Goal: Browse casually

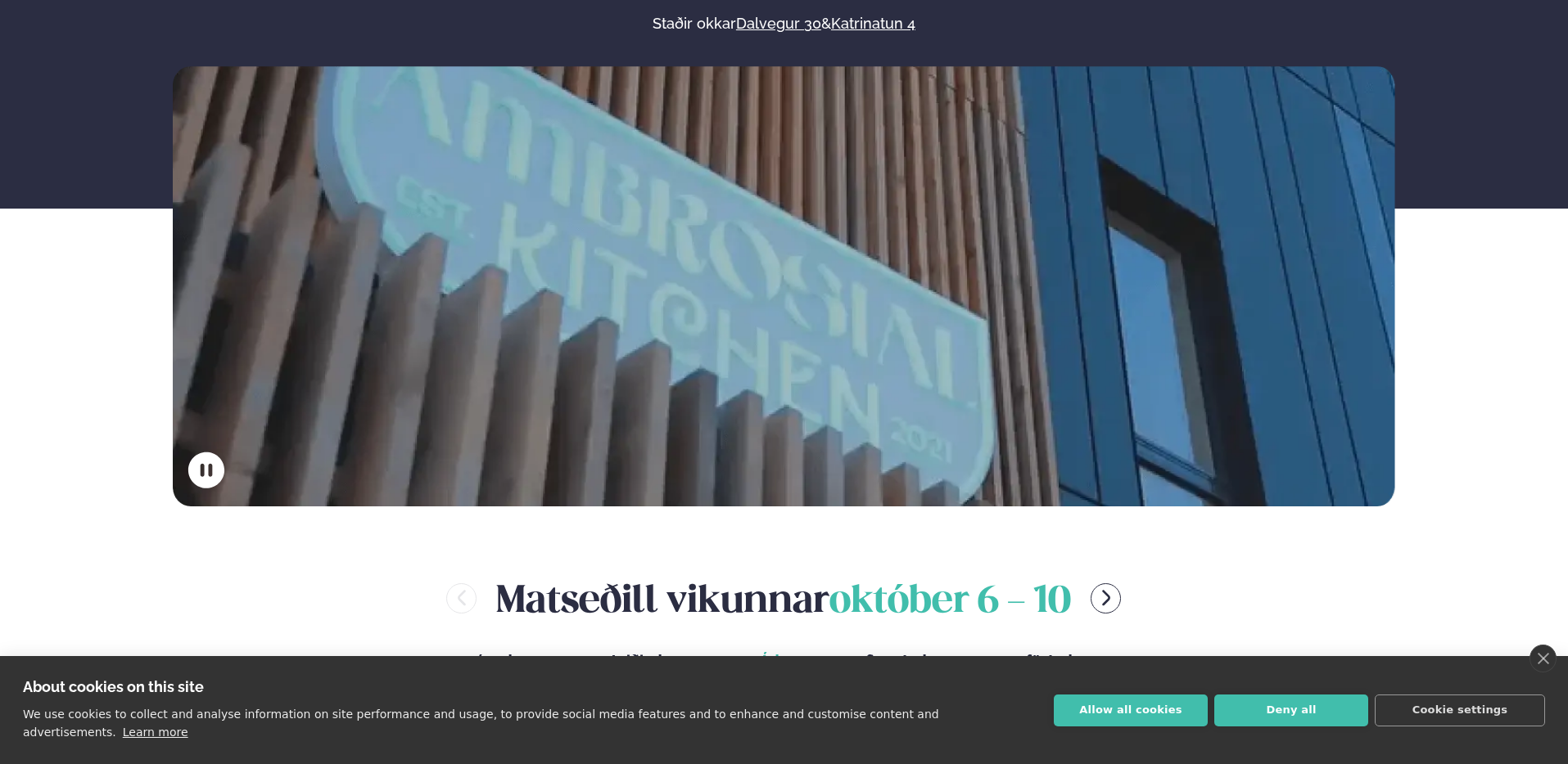
scroll to position [266, 0]
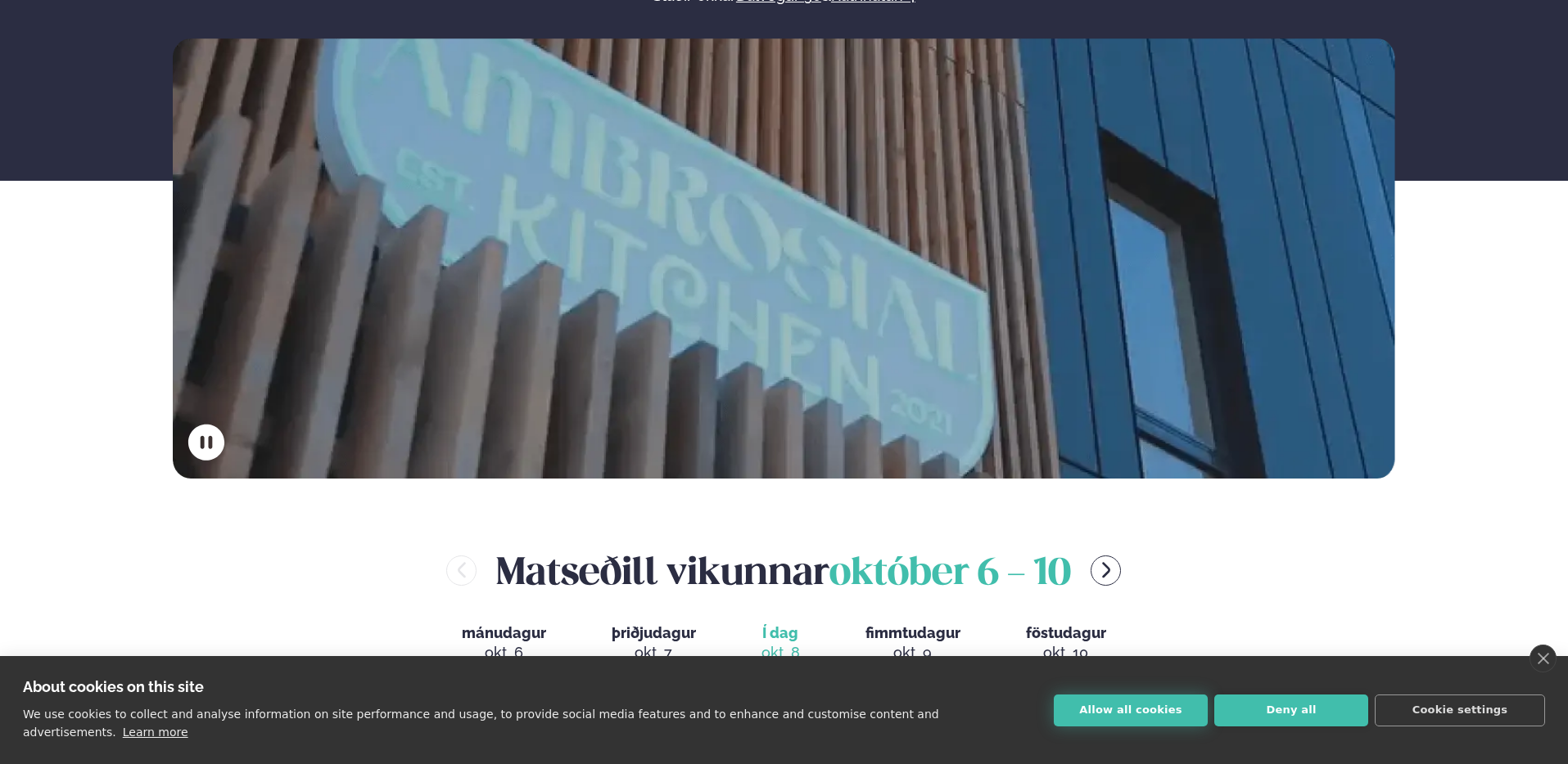
click at [1121, 717] on button "Allow all cookies" at bounding box center [1130, 710] width 154 height 32
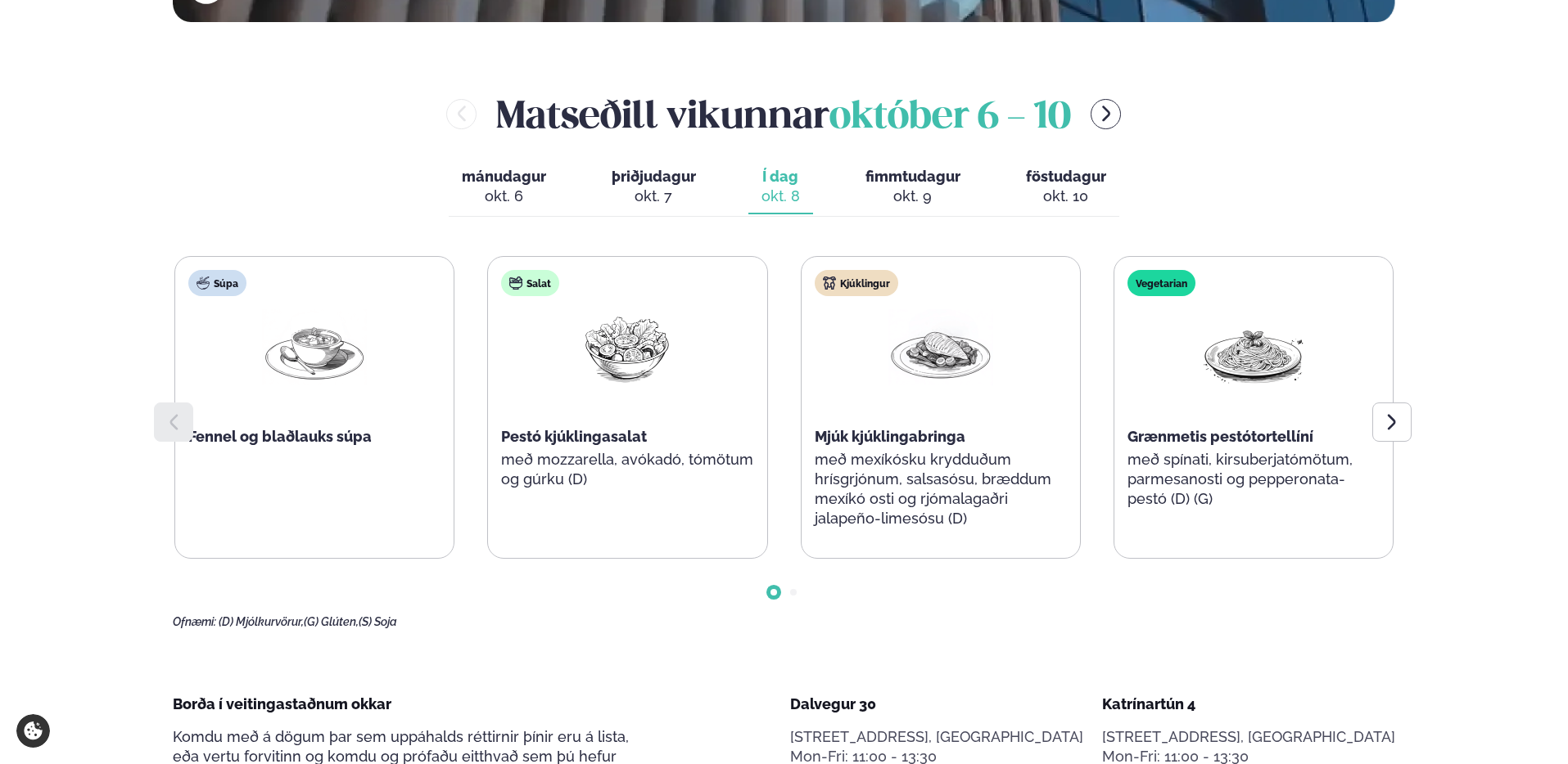
scroll to position [724, 0]
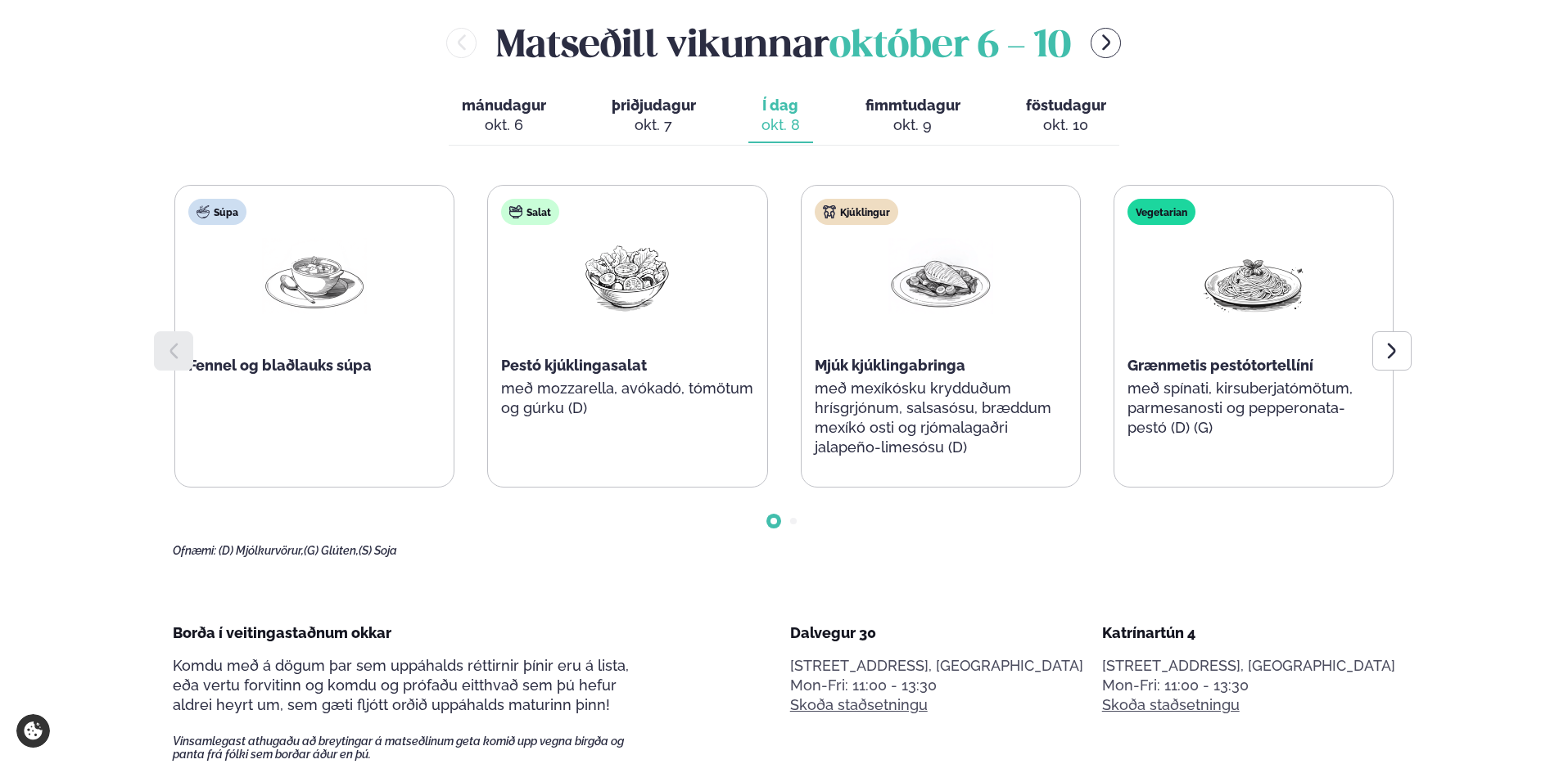
scroll to position [801, 0]
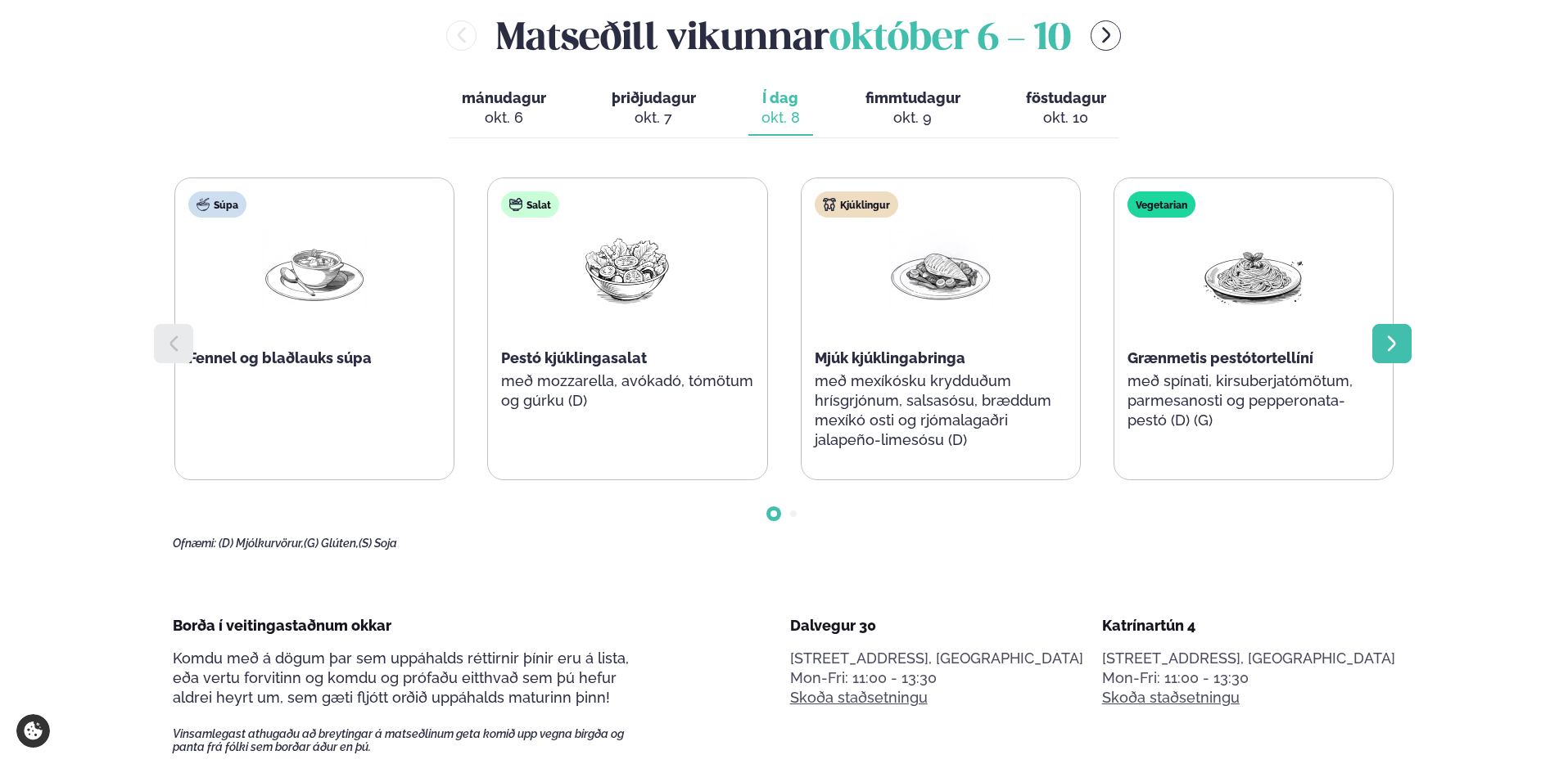
click at [1381, 350] on div at bounding box center [1392, 343] width 39 height 39
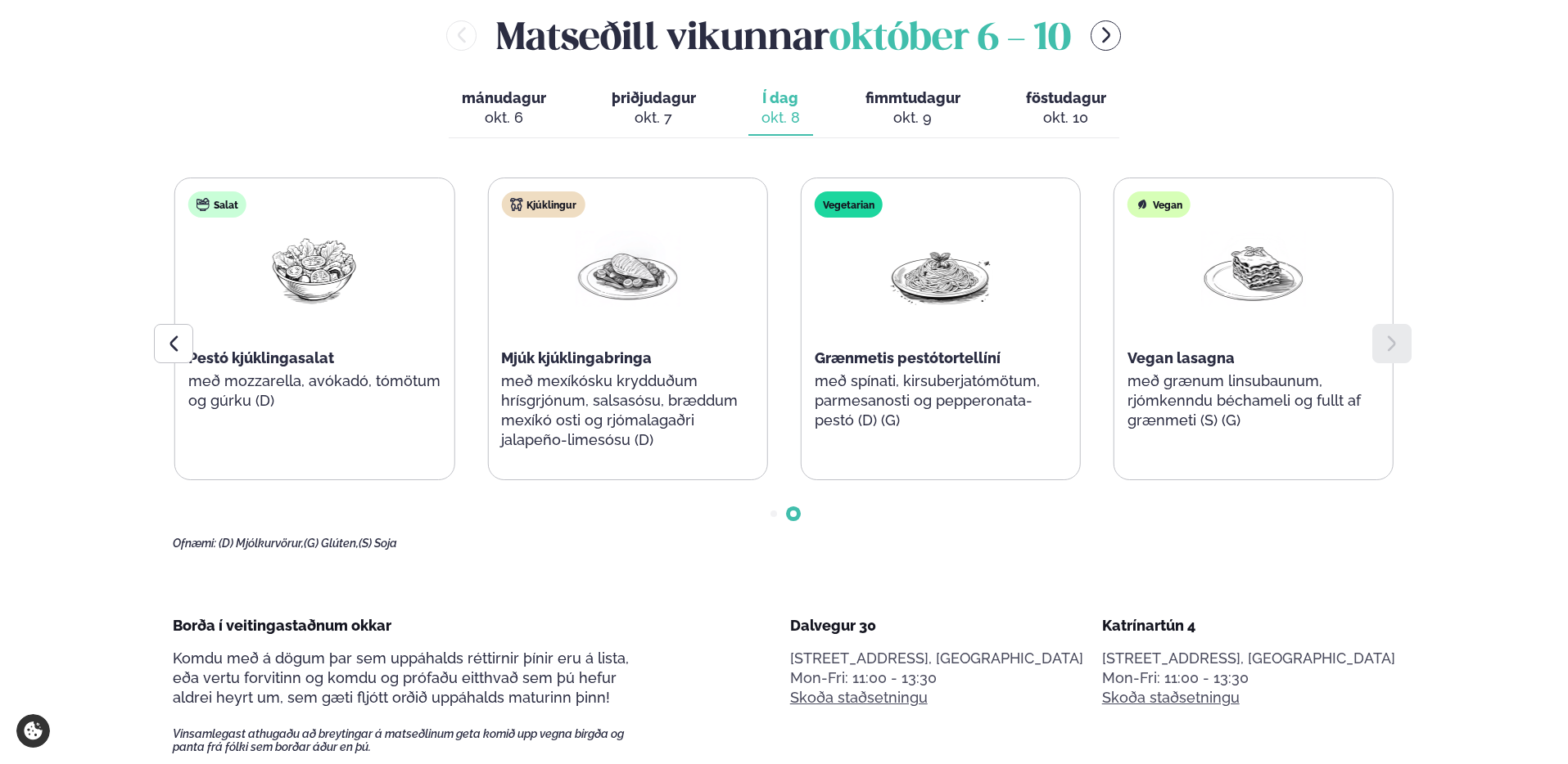
click at [1387, 344] on icon at bounding box center [1392, 343] width 20 height 20
click at [179, 345] on icon at bounding box center [173, 343] width 20 height 20
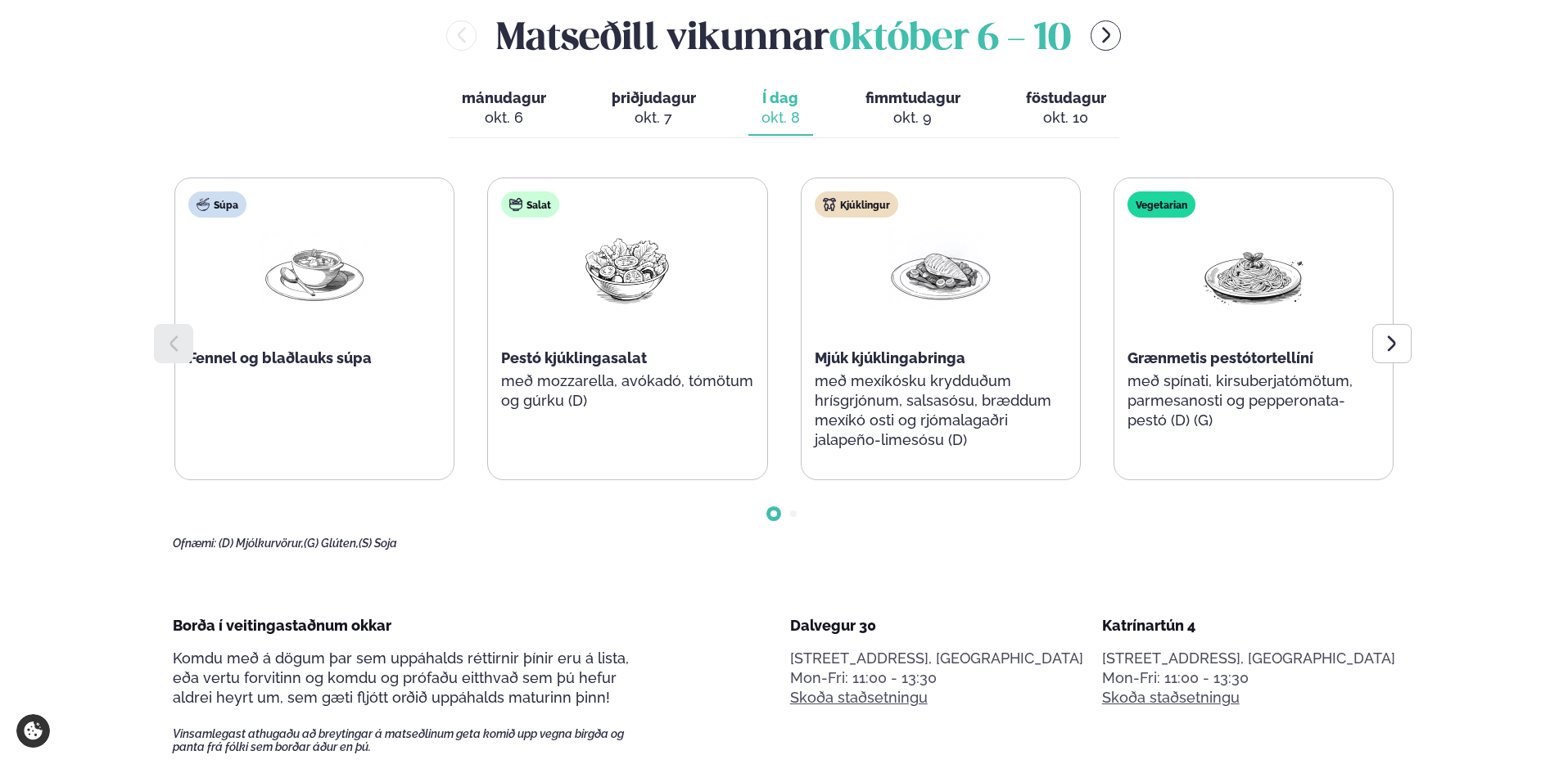
click at [1394, 348] on icon at bounding box center [1392, 343] width 20 height 20
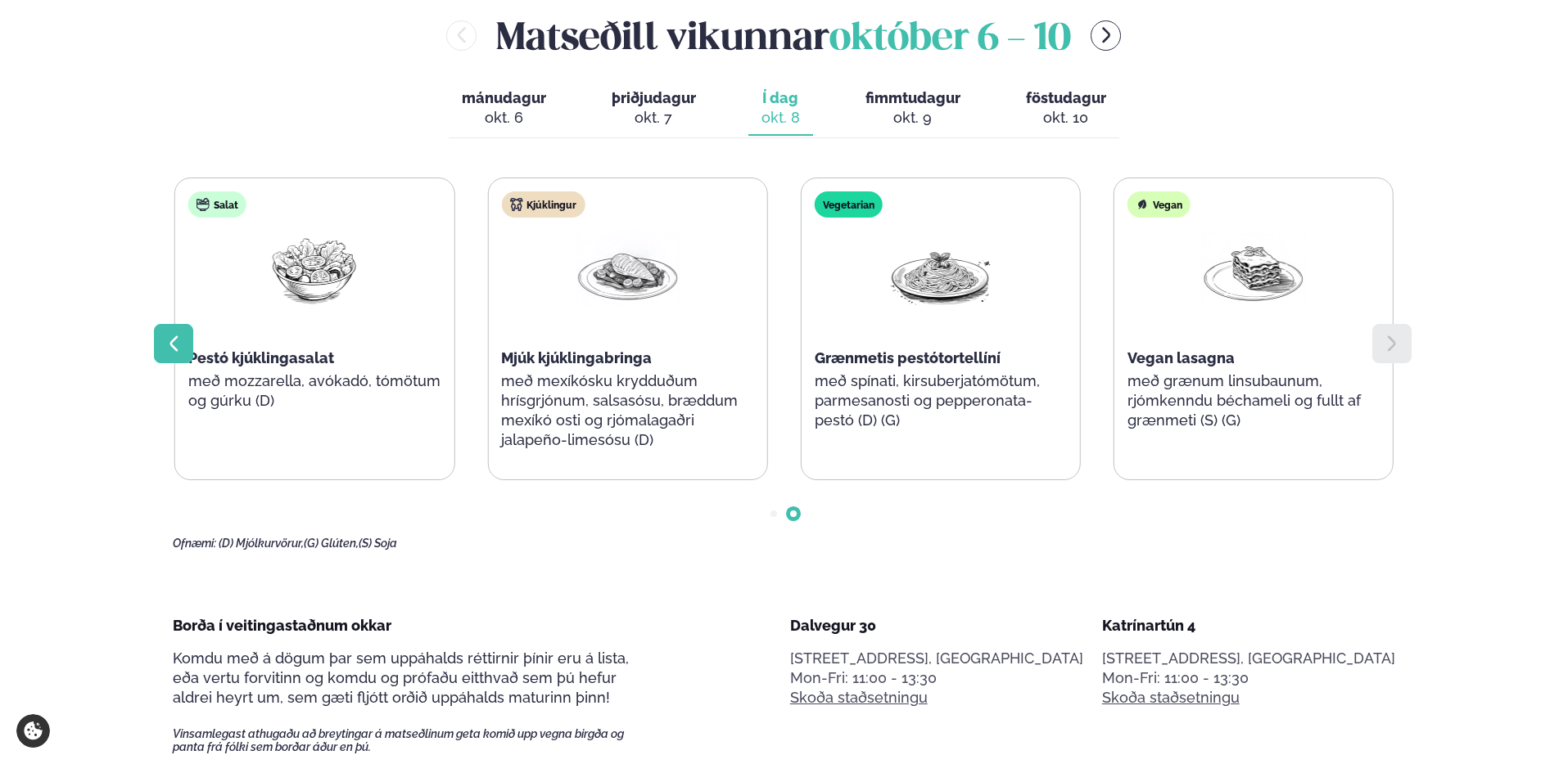
click at [178, 342] on icon at bounding box center [173, 343] width 20 height 20
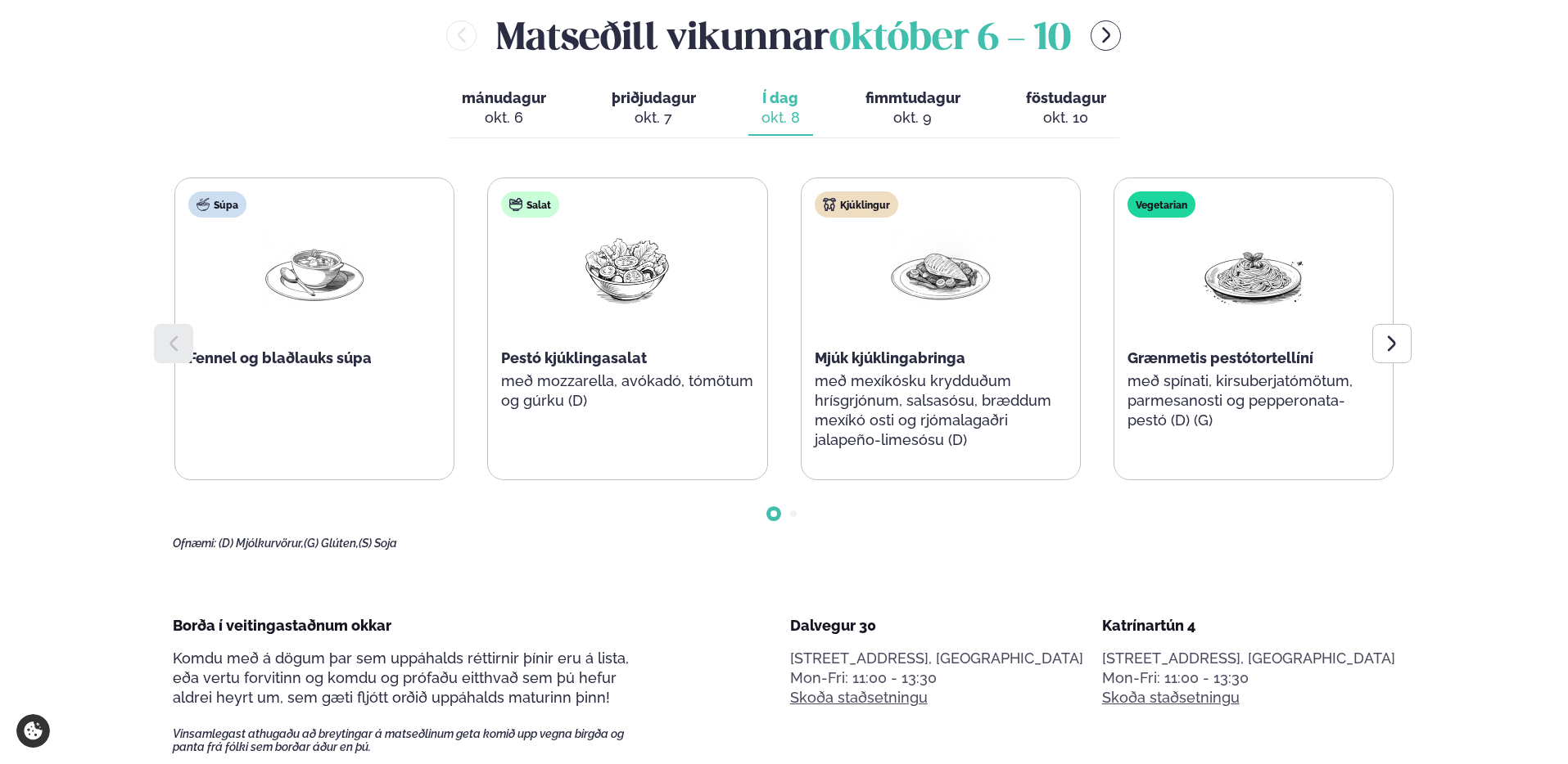
click at [793, 514] on span "Go to slide 2" at bounding box center [793, 514] width 7 height 7
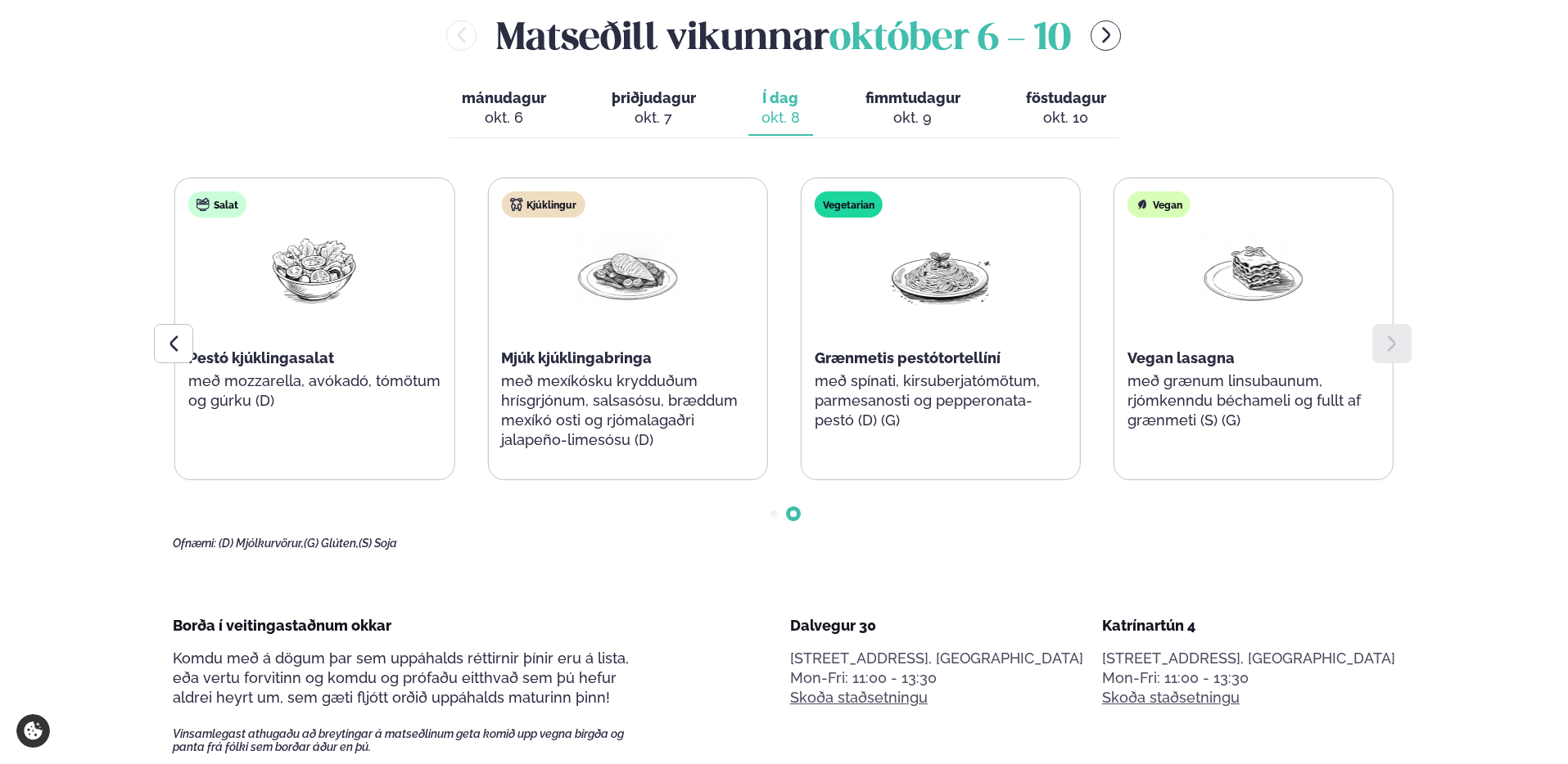
click at [775, 512] on span "Go to slide 1" at bounding box center [774, 514] width 7 height 7
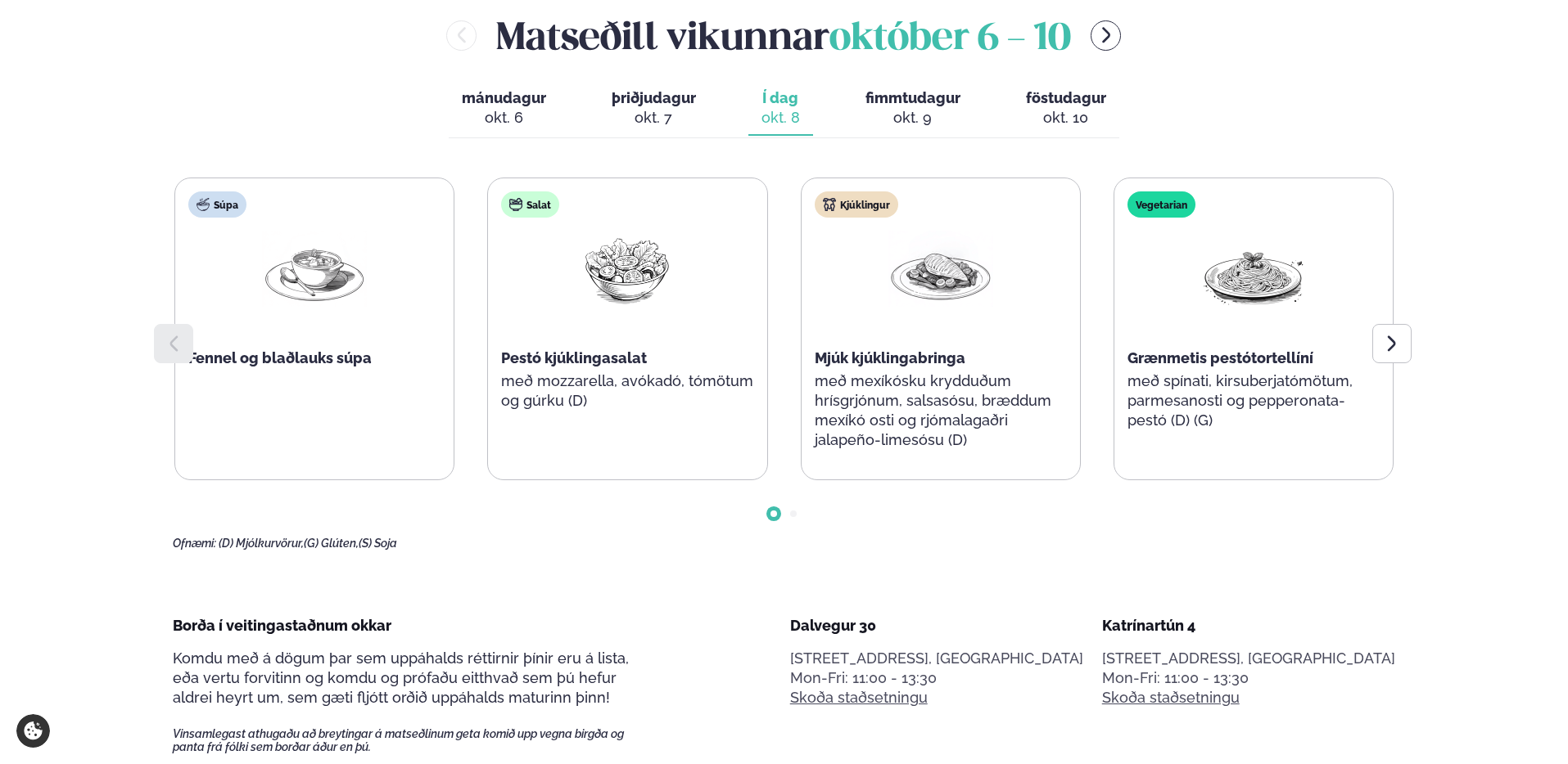
click at [794, 512] on span "Go to slide 2" at bounding box center [793, 514] width 7 height 7
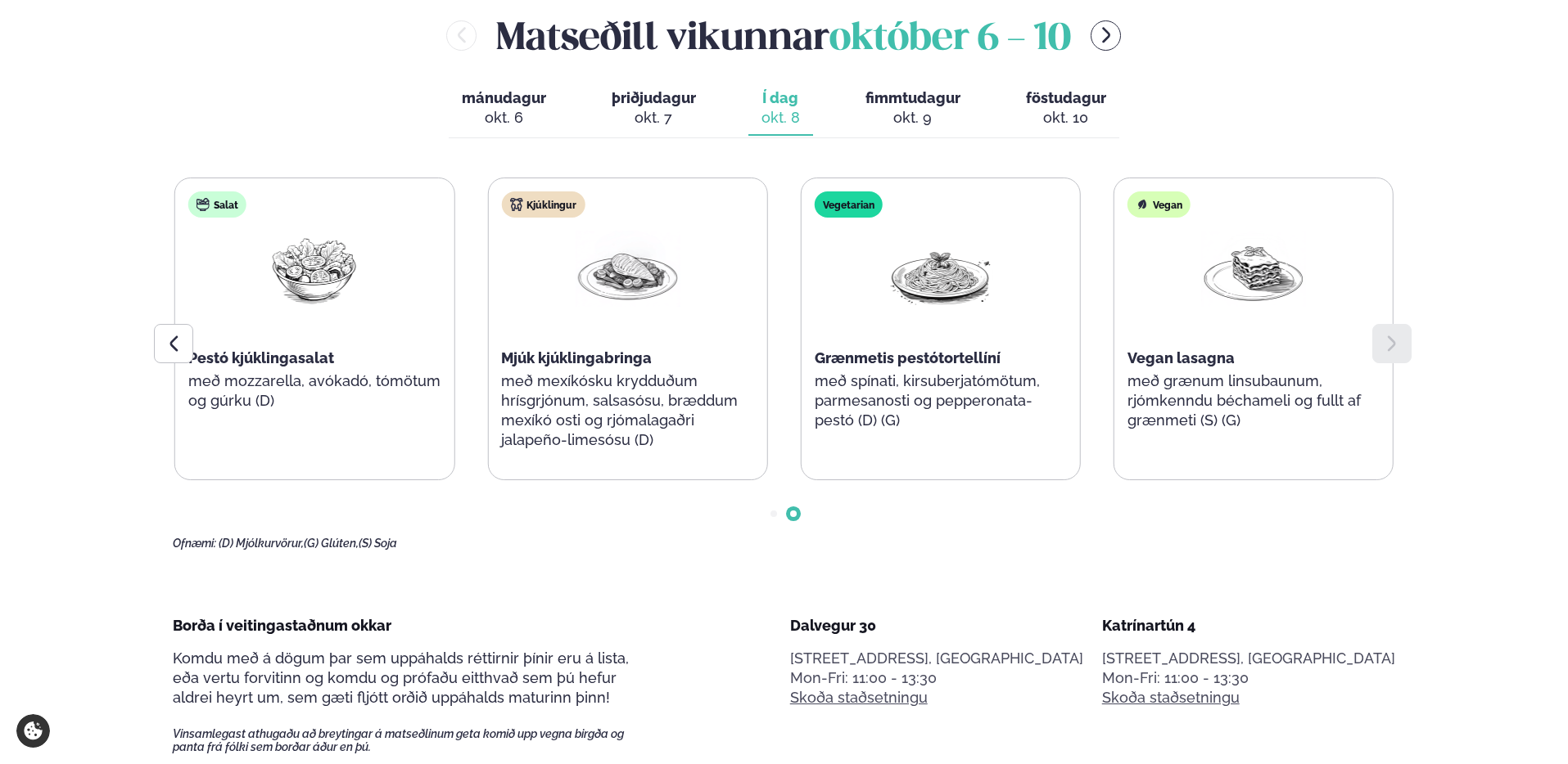
click at [775, 512] on span "Go to slide 1" at bounding box center [774, 514] width 7 height 7
